Goal: Transaction & Acquisition: Purchase product/service

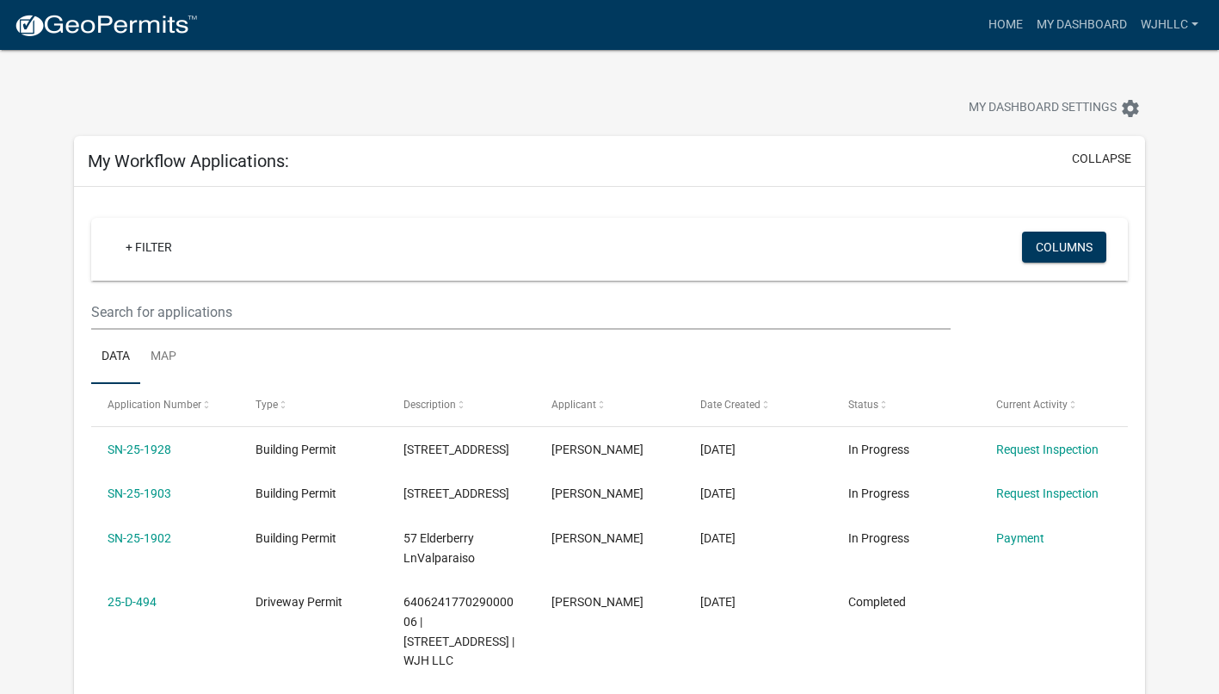
select select "3: 100"
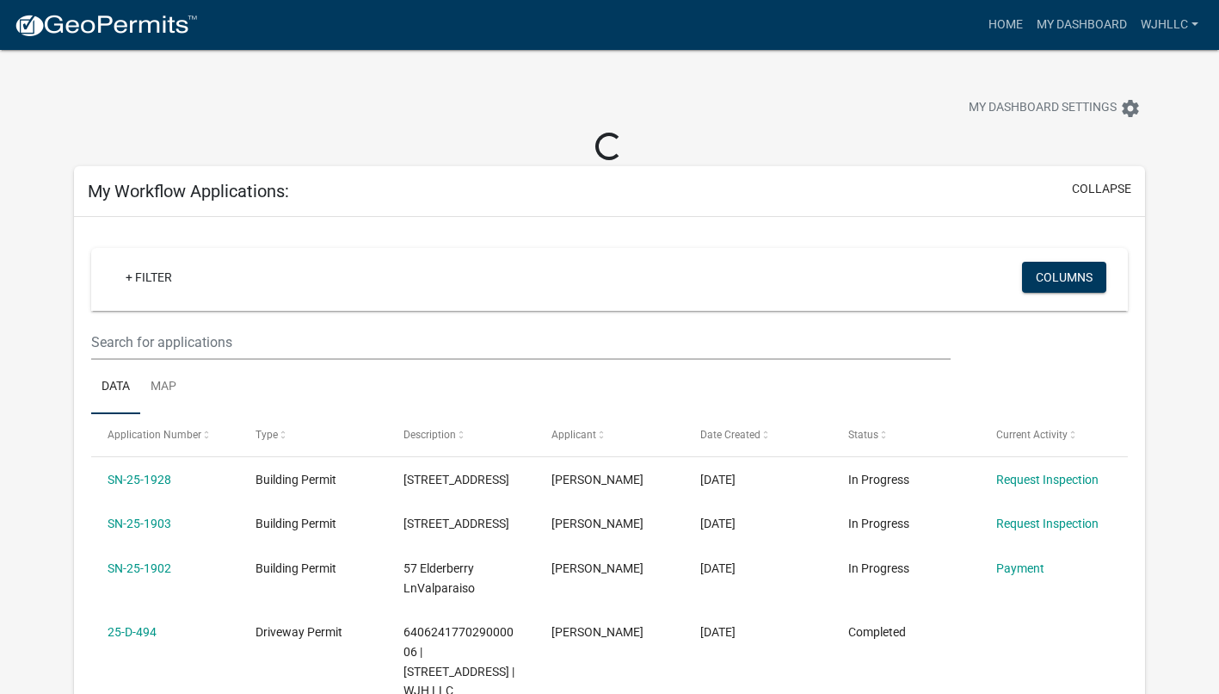
select select "3: 100"
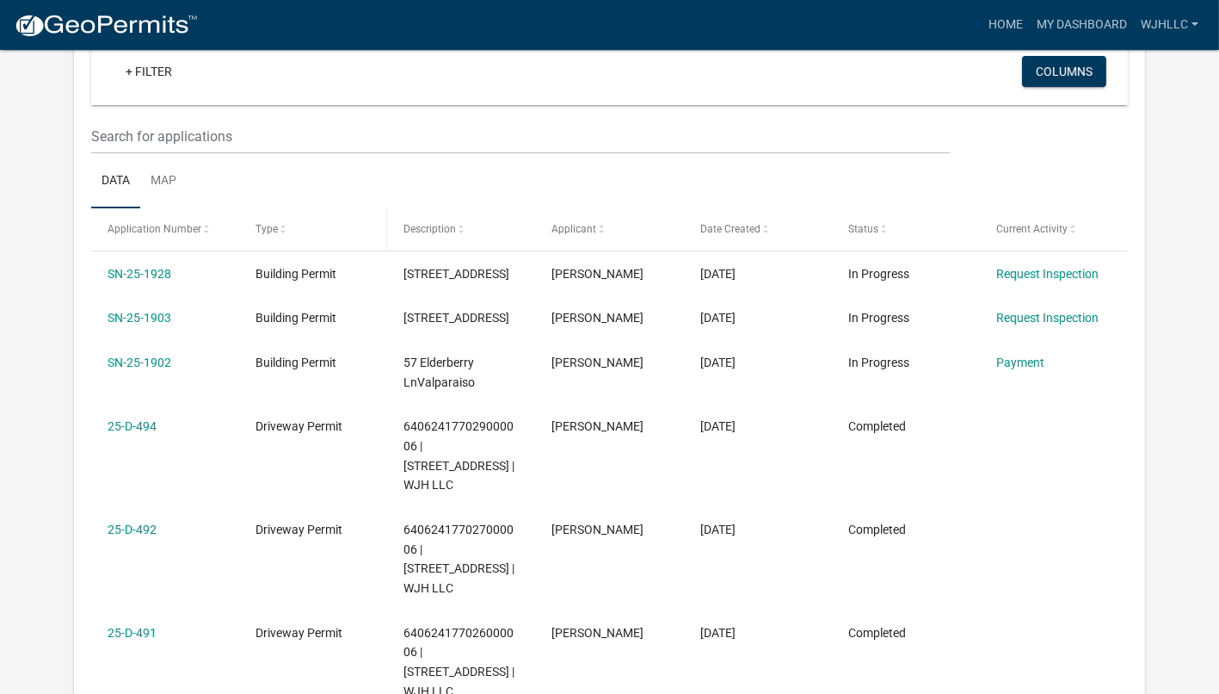
scroll to position [191, 0]
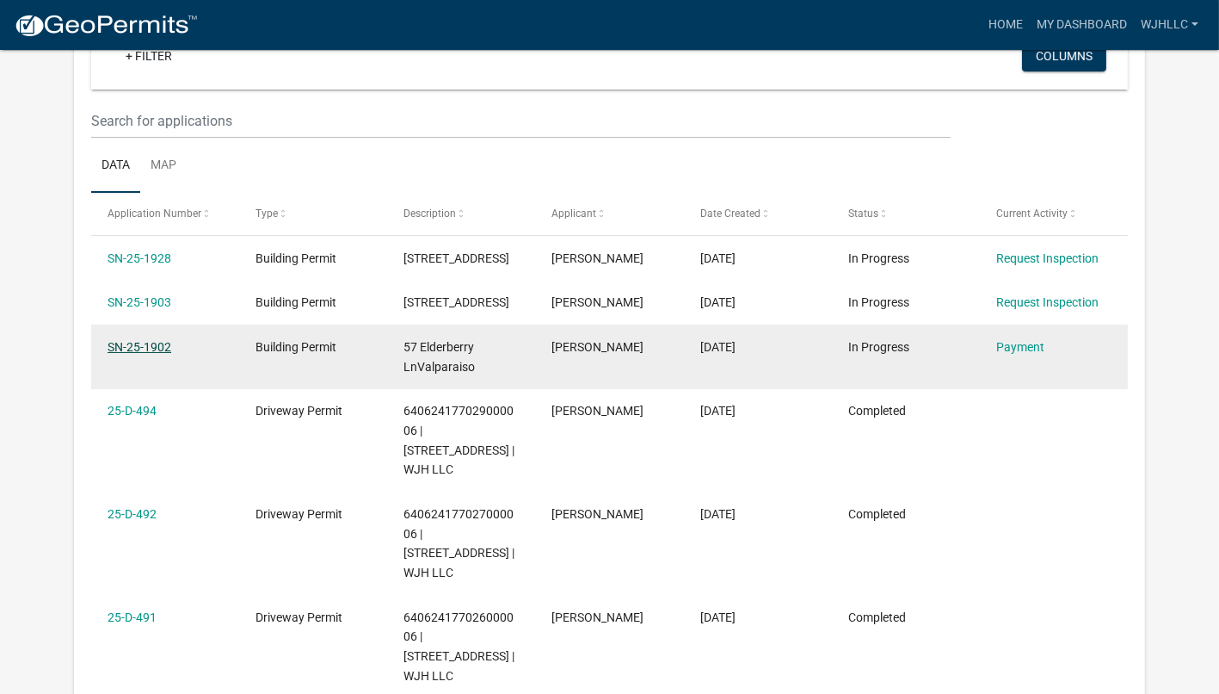
click at [151, 354] on link "SN-25-1902" at bounding box center [140, 347] width 64 height 14
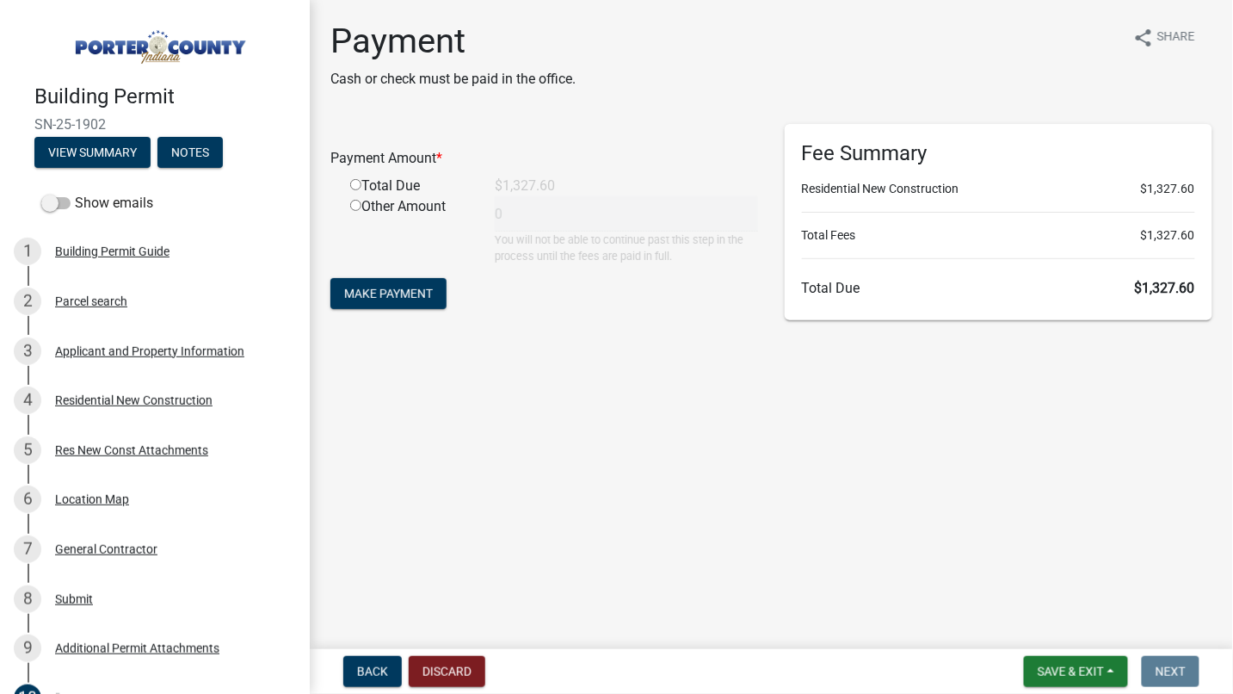
click at [357, 184] on input "radio" at bounding box center [355, 184] width 11 height 11
radio input "true"
type input "1327.6"
click at [396, 291] on span "Make Payment" at bounding box center [388, 294] width 89 height 14
